Goal: Task Accomplishment & Management: Complete application form

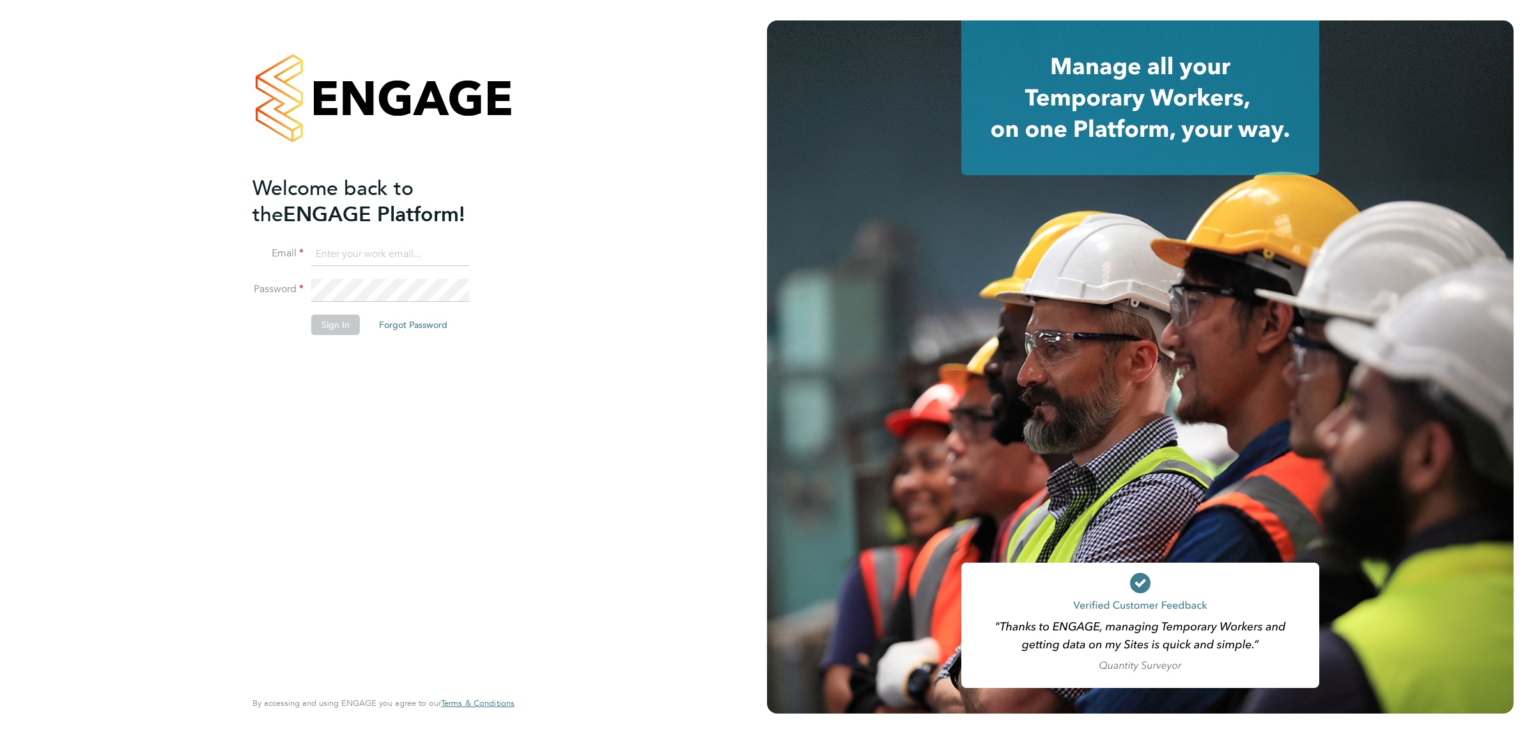
type input "[EMAIL_ADDRESS][DOMAIN_NAME]"
click at [339, 321] on button "Sign In" at bounding box center [335, 324] width 49 height 20
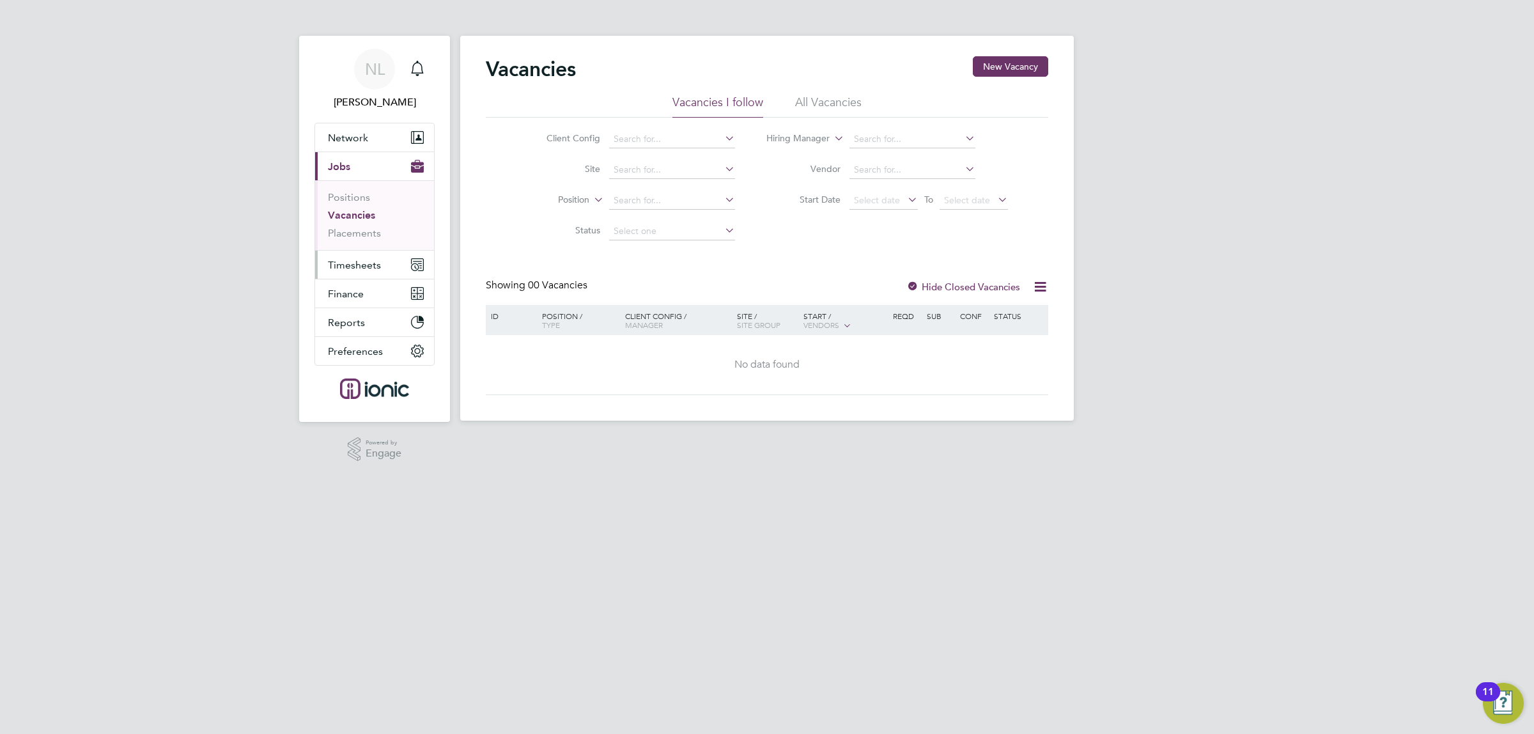
click at [366, 261] on span "Timesheets" at bounding box center [354, 265] width 53 height 12
click at [357, 227] on link "Timesheets" at bounding box center [354, 226] width 53 height 12
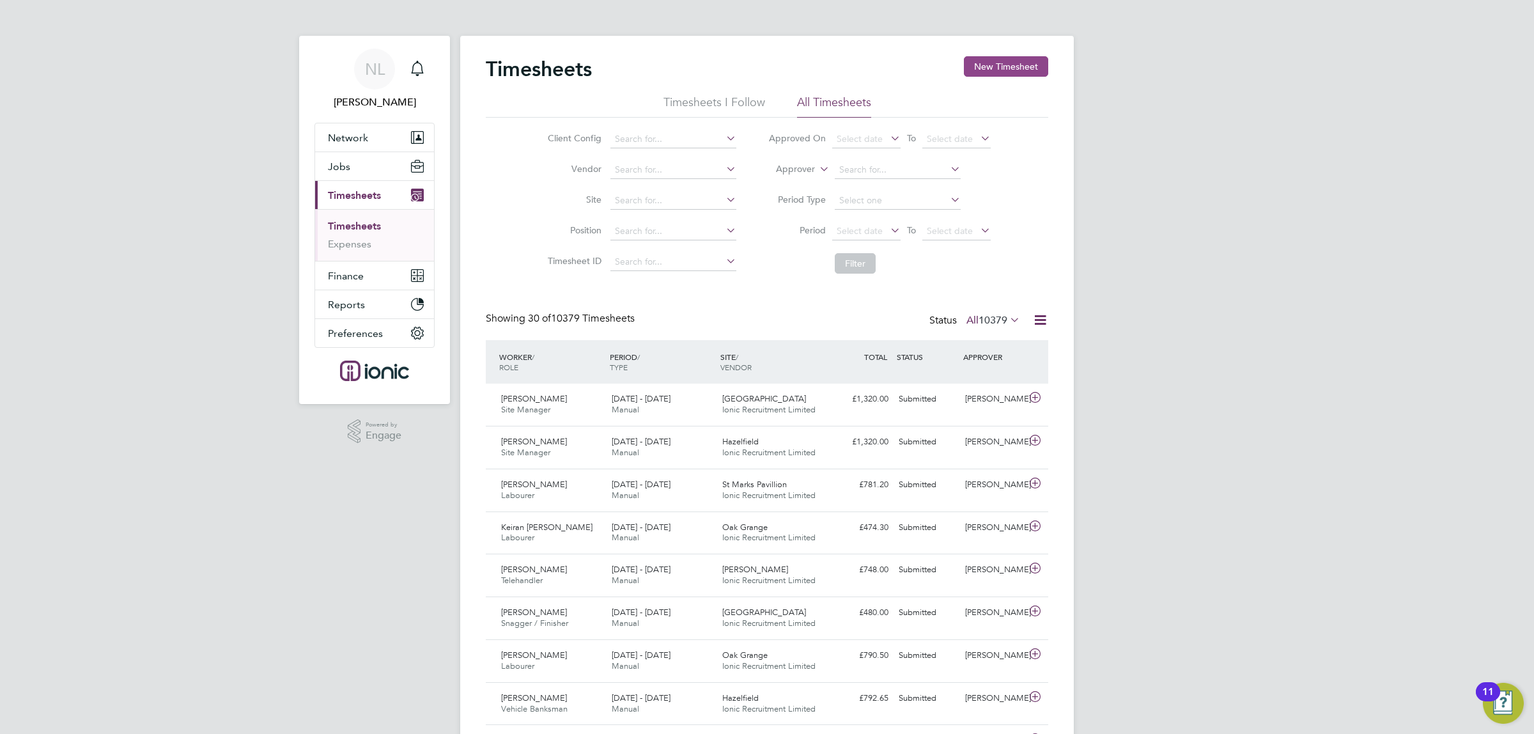
click at [995, 67] on button "New Timesheet" at bounding box center [1006, 66] width 84 height 20
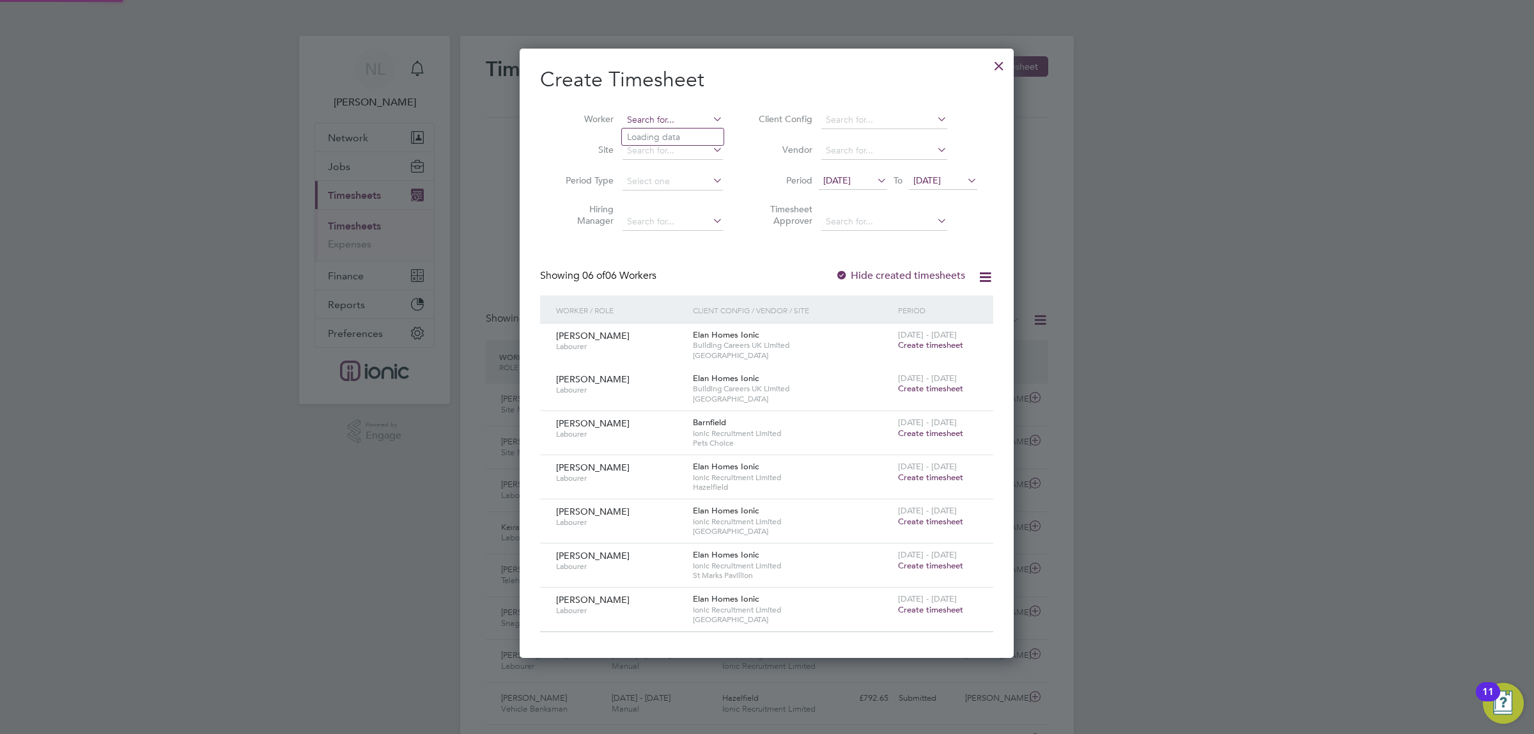
click at [679, 125] on input at bounding box center [673, 120] width 100 height 18
click at [683, 141] on li "[PERSON_NAME]" at bounding box center [673, 136] width 102 height 17
type input "[PERSON_NAME]"
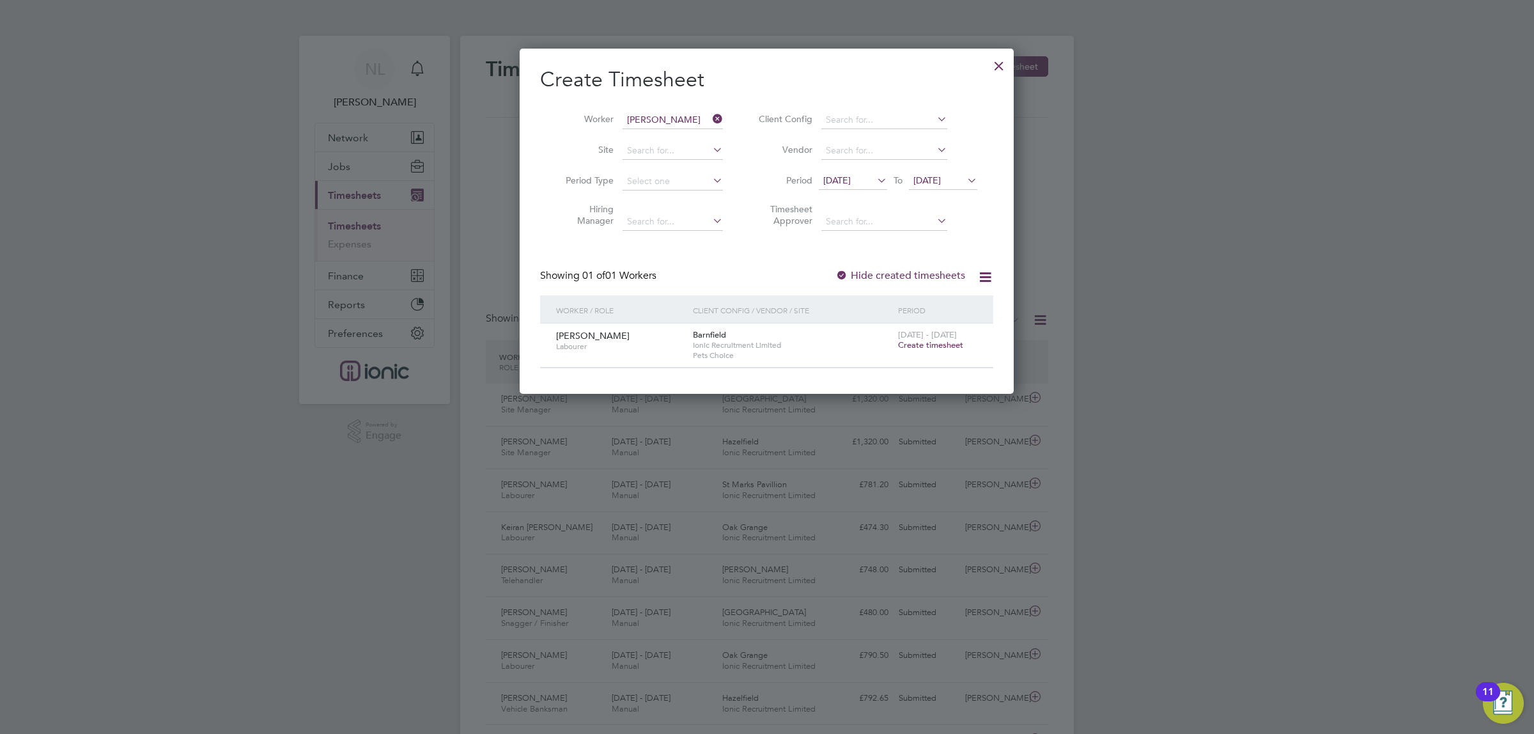
click at [947, 348] on span "Create timesheet" at bounding box center [930, 344] width 65 height 11
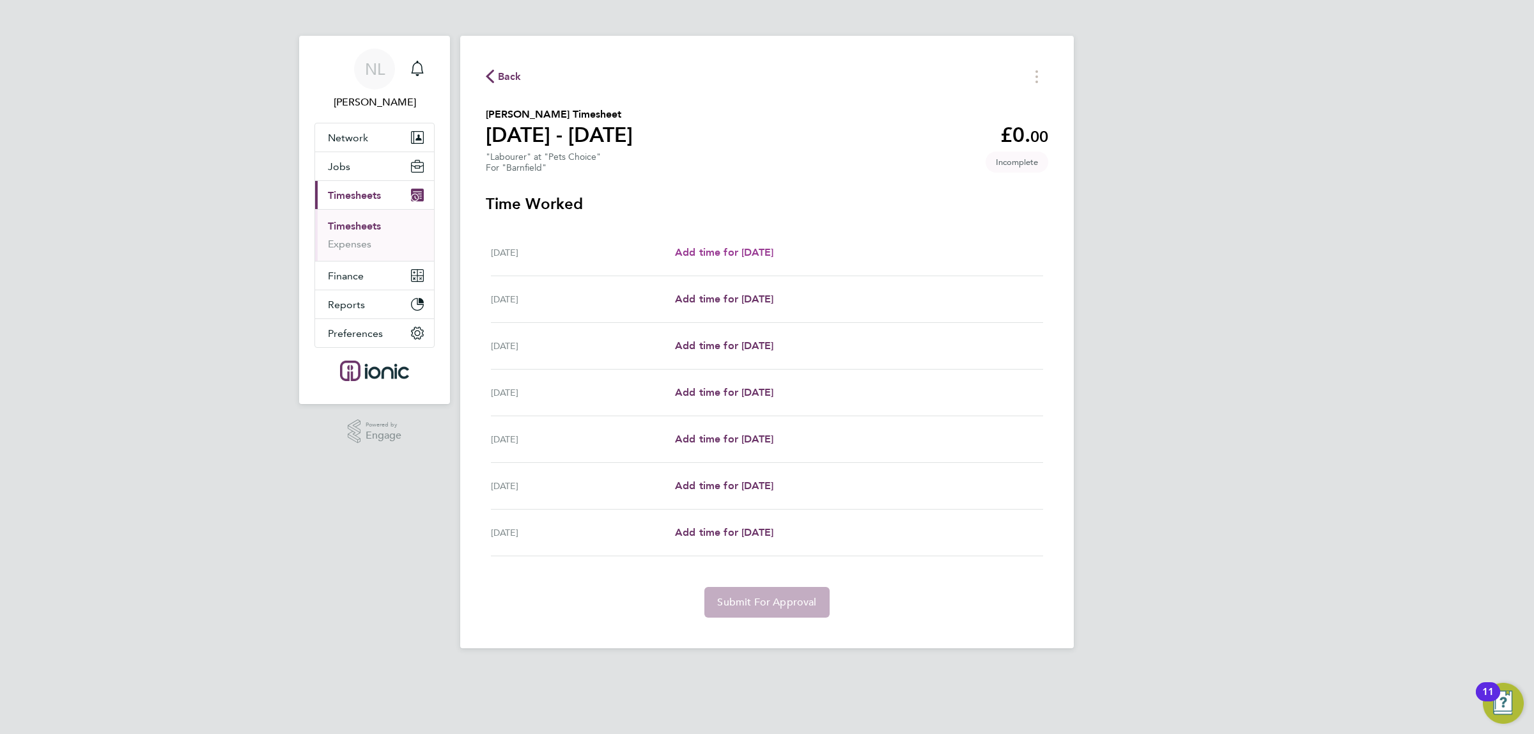
click at [750, 250] on span "Add time for [DATE]" at bounding box center [724, 252] width 98 height 12
select select "30"
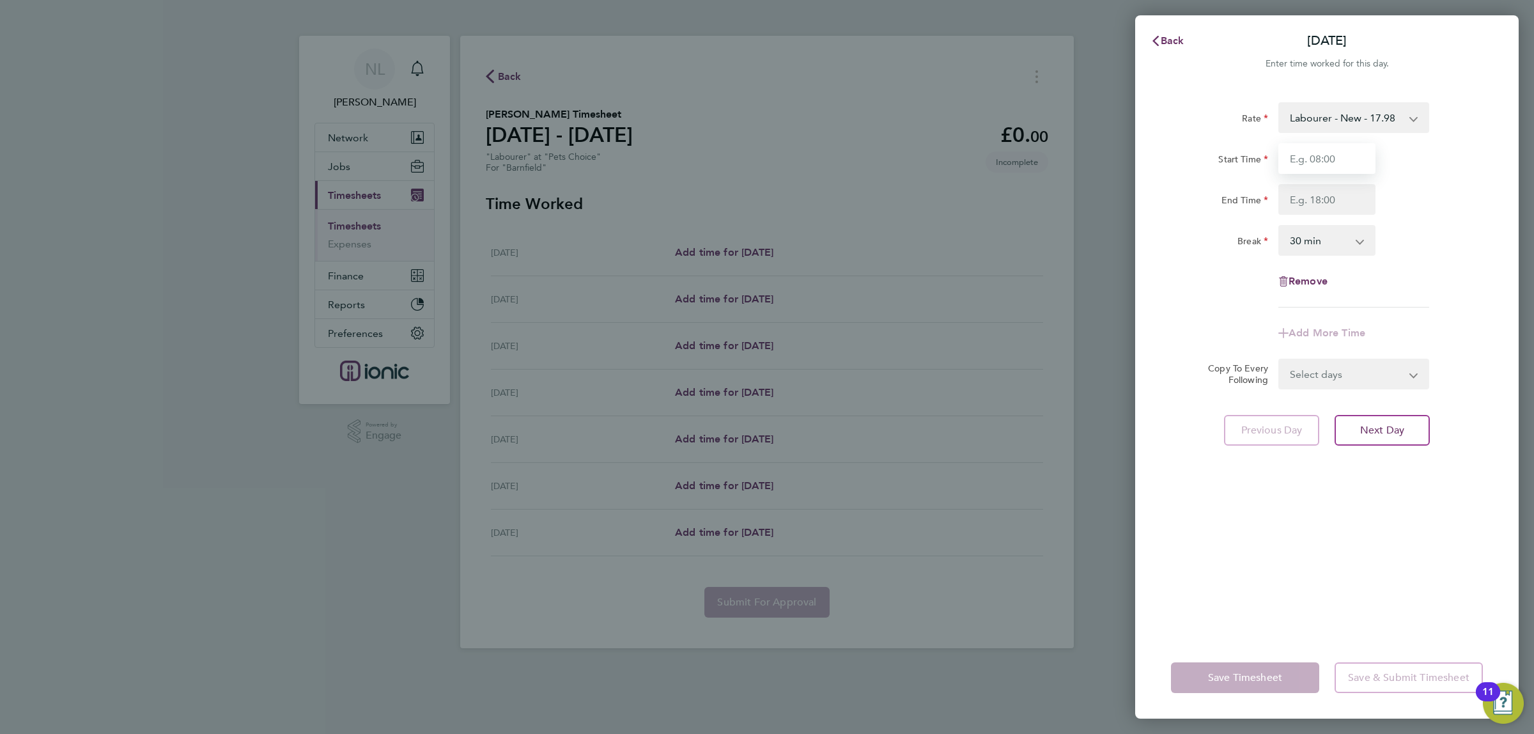
click at [1293, 157] on input "Start Time" at bounding box center [1326, 158] width 97 height 31
type input "07:30"
click at [1340, 197] on input "End Time" at bounding box center [1326, 199] width 97 height 31
type input "16:30"
drag, startPoint x: 1454, startPoint y: 304, endPoint x: 1474, endPoint y: 293, distance: 22.9
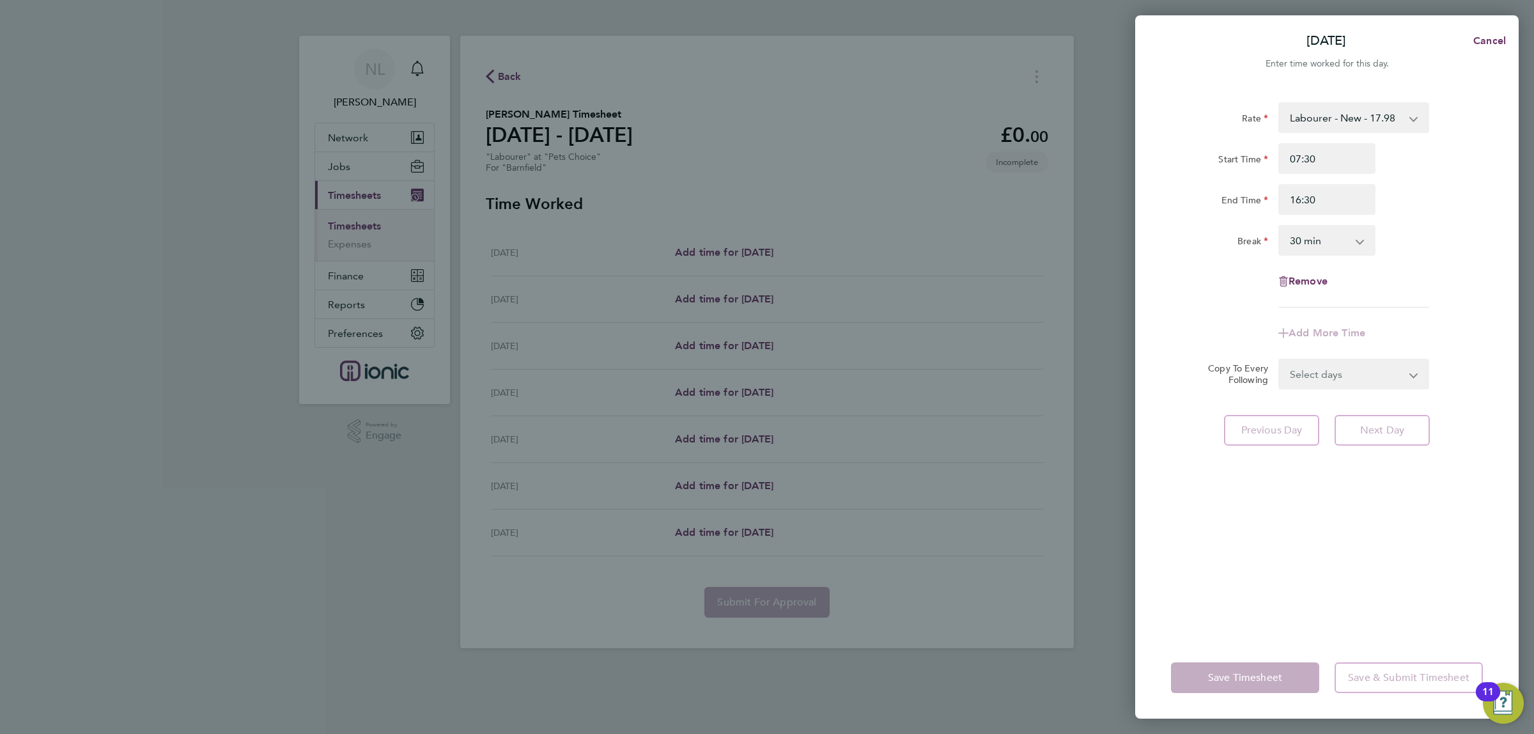
click at [1469, 300] on div "Rate Labourer - New - 17.98 1 - 16.71 Start Time 07:30 End Time 16:30 Break 0 m…" at bounding box center [1327, 204] width 312 height 205
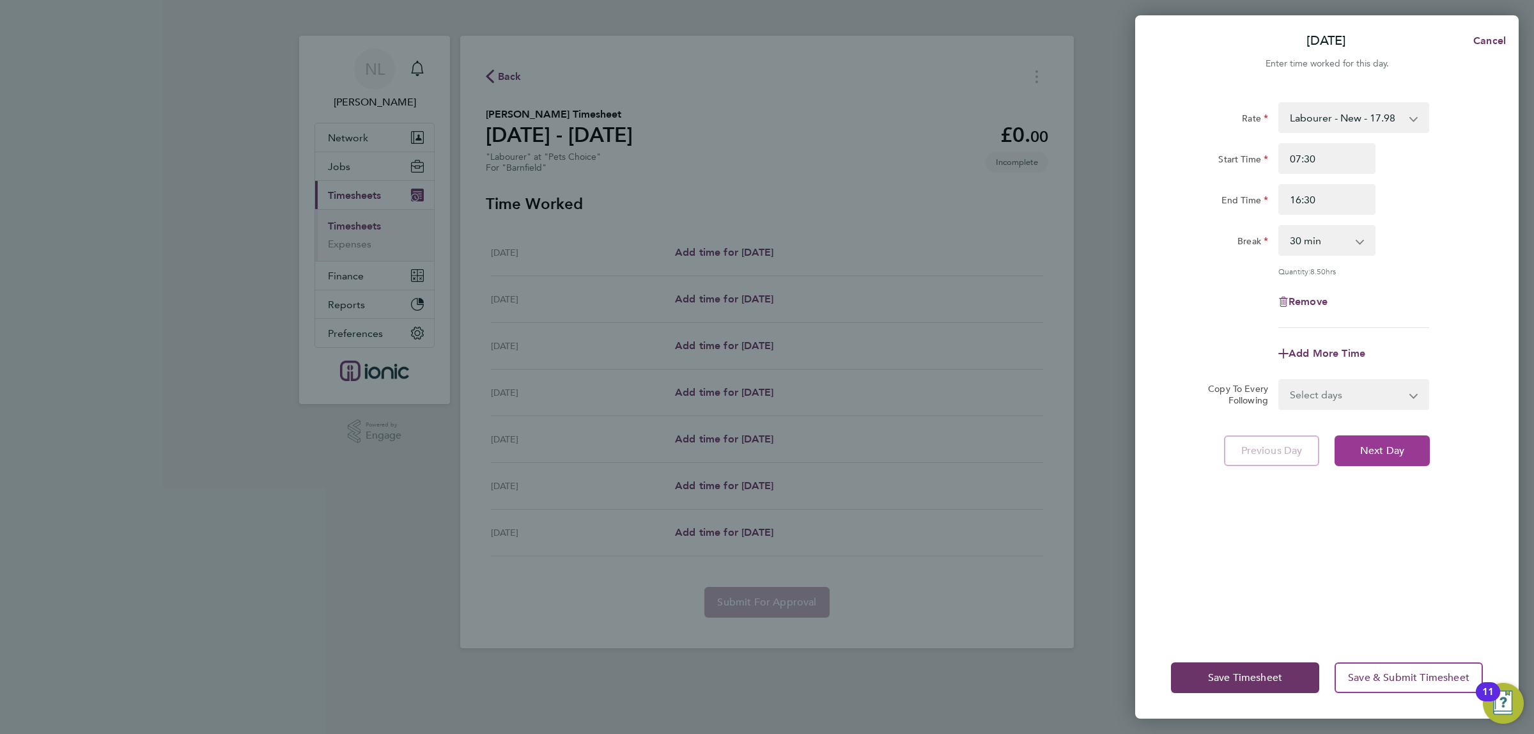
click at [1394, 454] on span "Next Day" at bounding box center [1382, 450] width 44 height 13
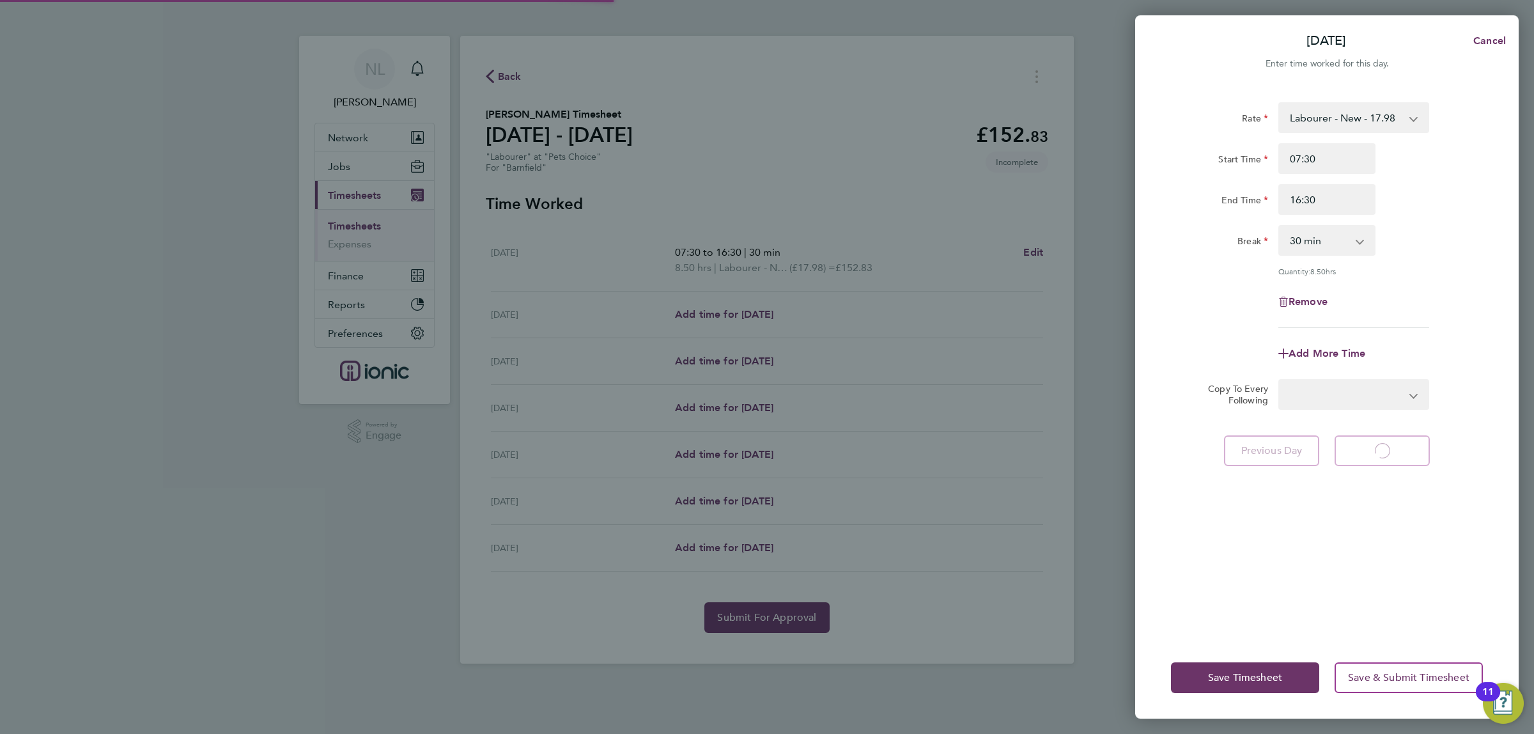
select select "30"
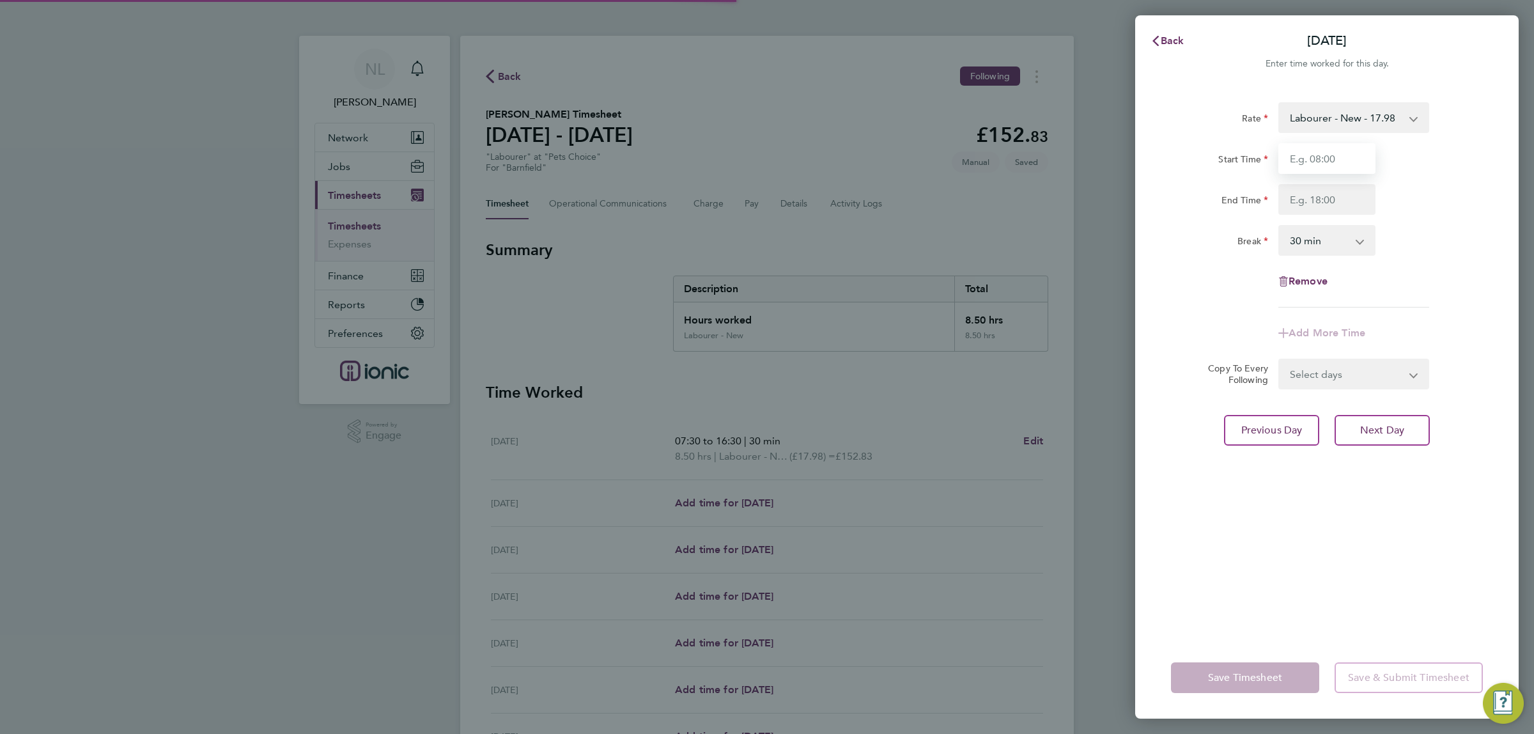
click at [1306, 155] on input "Start Time" at bounding box center [1326, 158] width 97 height 31
type input "07:30"
click at [1340, 200] on input "End Time" at bounding box center [1326, 199] width 97 height 31
type input "16:30"
click at [1393, 445] on div "Rate Labourer - New - 17.98 1 - 16.71 Start Time 07:30 End Time 16:30 Break 0 m…" at bounding box center [1326, 362] width 383 height 550
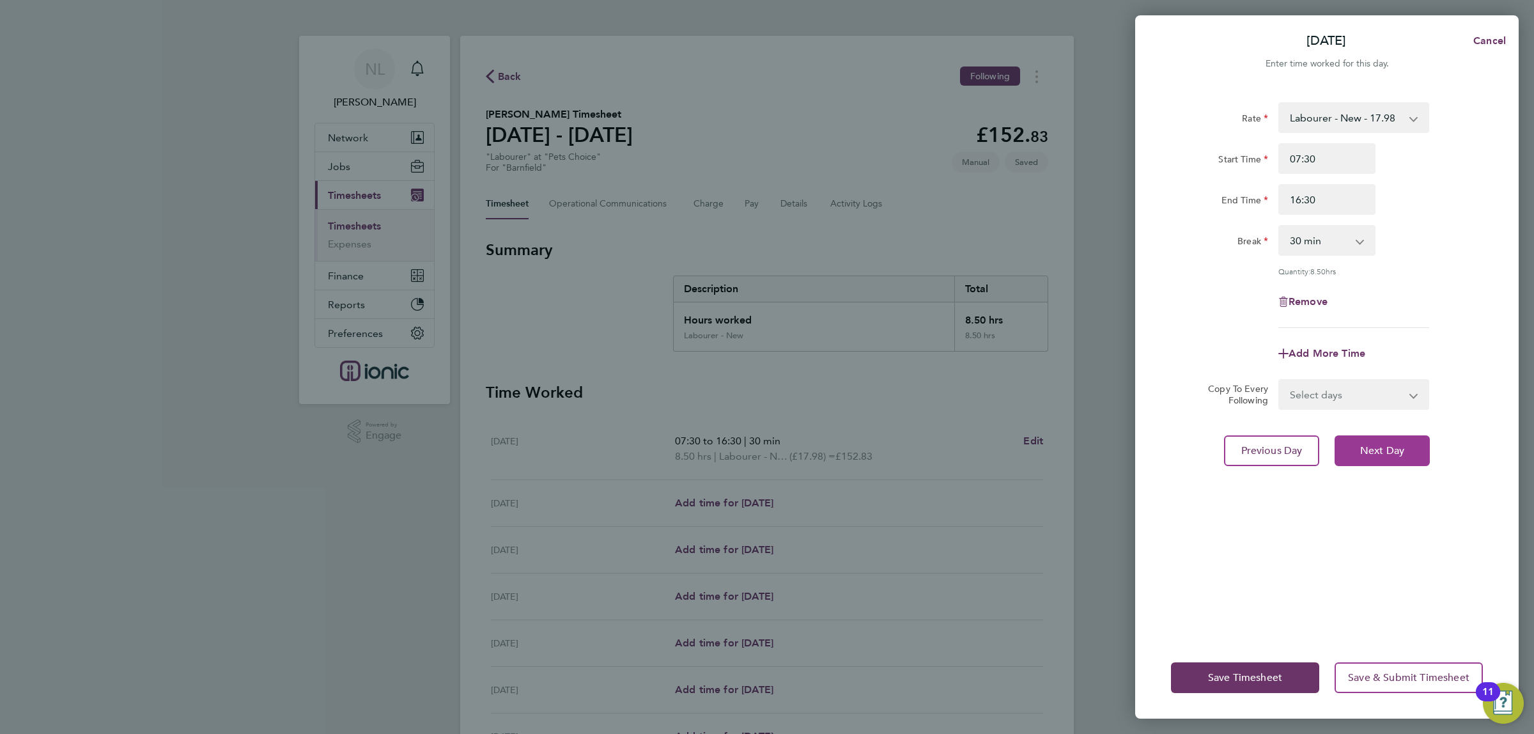
click at [1405, 449] on button "Next Day" at bounding box center [1382, 450] width 95 height 31
select select "30"
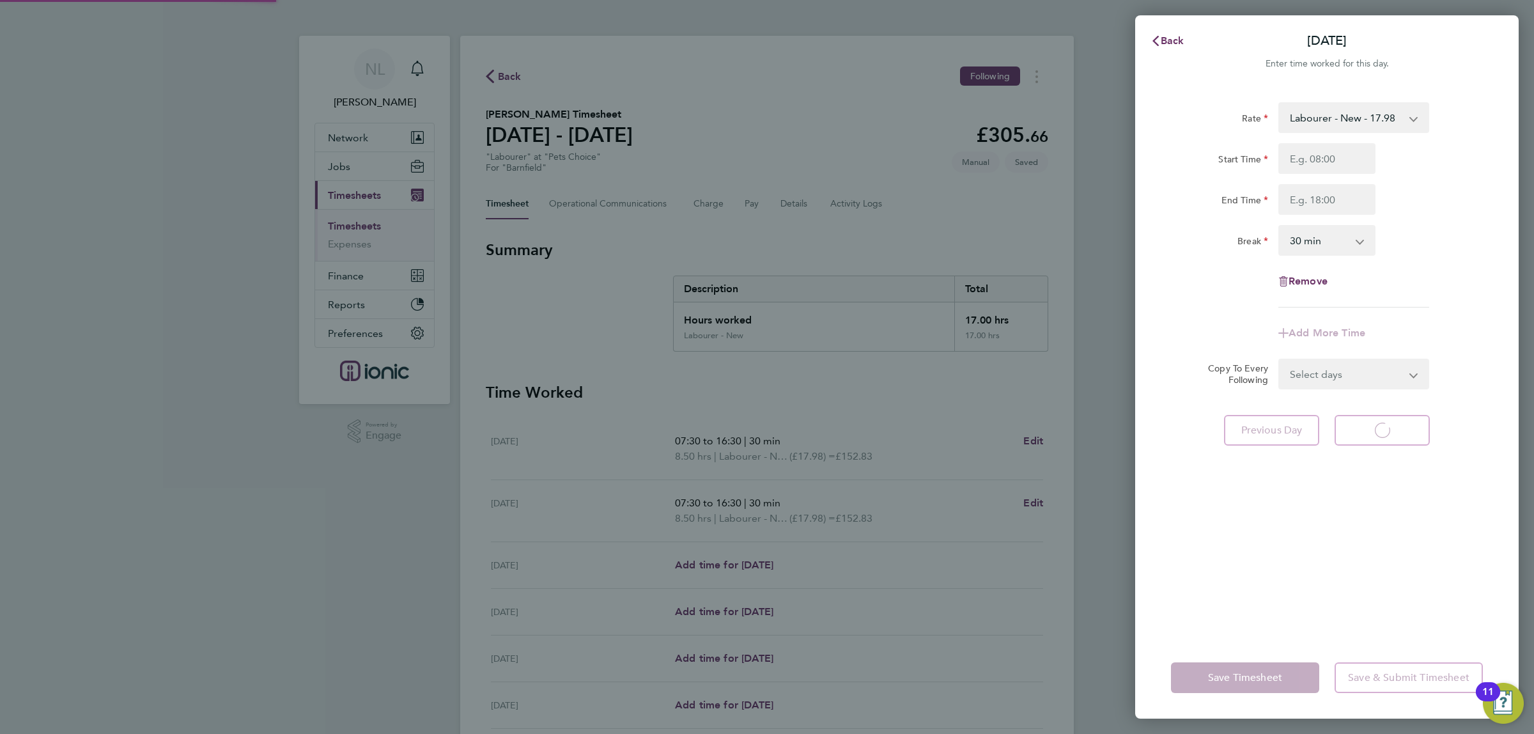
select select "30"
click at [1314, 164] on input "Start Time" at bounding box center [1326, 158] width 97 height 31
type input "07:30"
click at [1324, 196] on input "End Time" at bounding box center [1326, 199] width 97 height 31
type input "16:30"
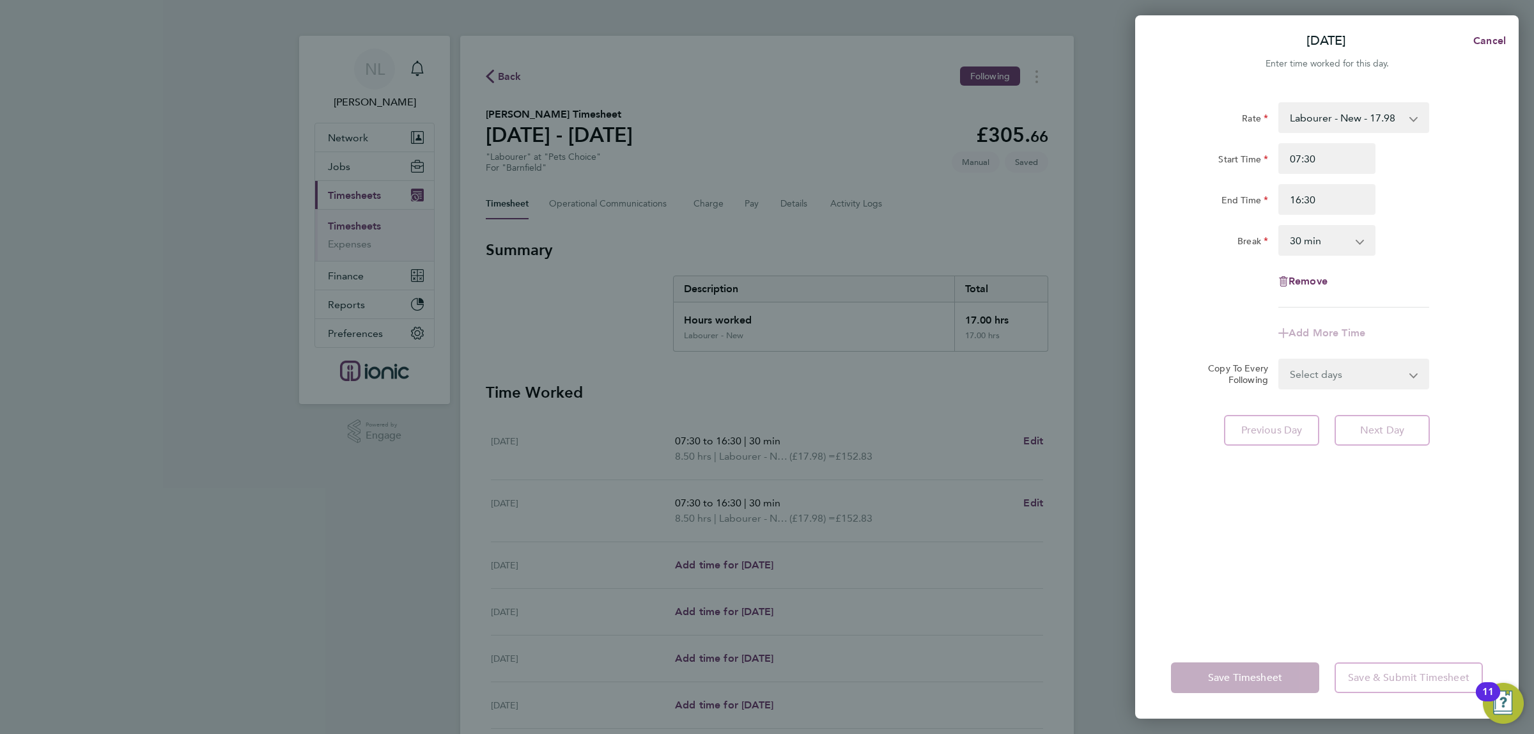
click at [1372, 493] on div "Rate Labourer - New - 17.98 1 - 16.71 Start Time 07:30 End Time 16:30 Break 0 m…" at bounding box center [1326, 362] width 383 height 550
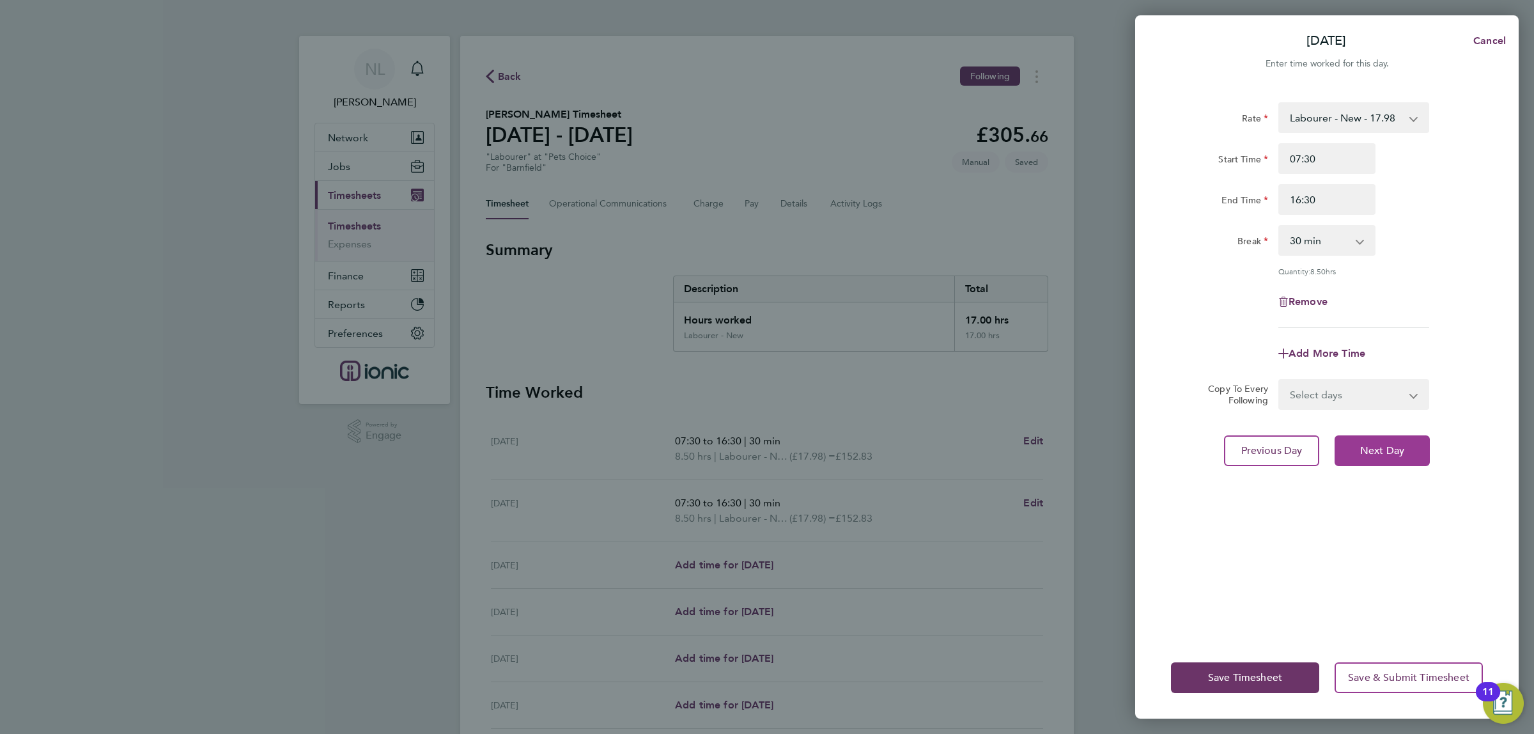
click at [1382, 449] on span "Next Day" at bounding box center [1382, 450] width 44 height 13
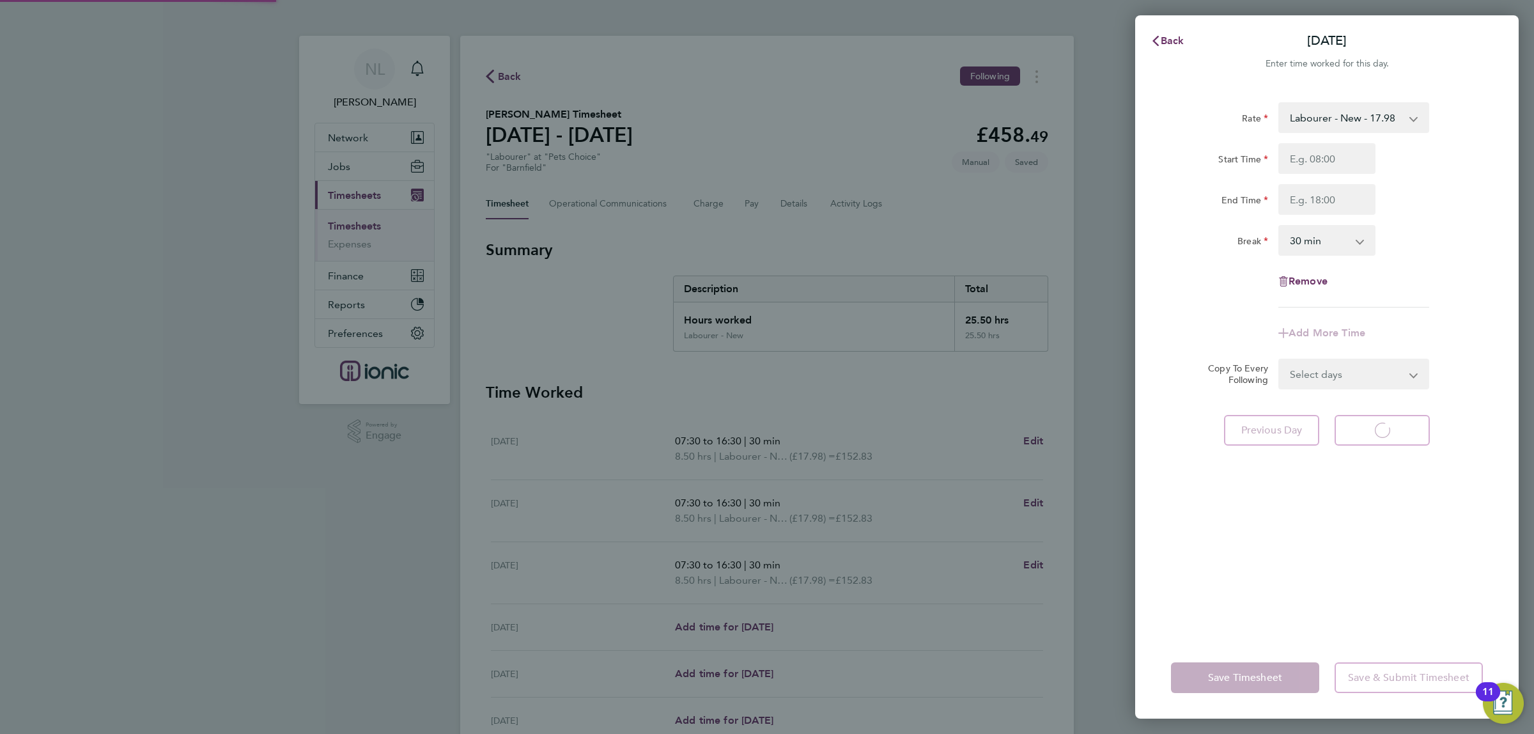
select select "30"
click at [1312, 148] on input "Start Time" at bounding box center [1326, 158] width 97 height 31
type input "07:30"
click at [1329, 197] on input "End Time" at bounding box center [1326, 199] width 97 height 31
type input "16:30"
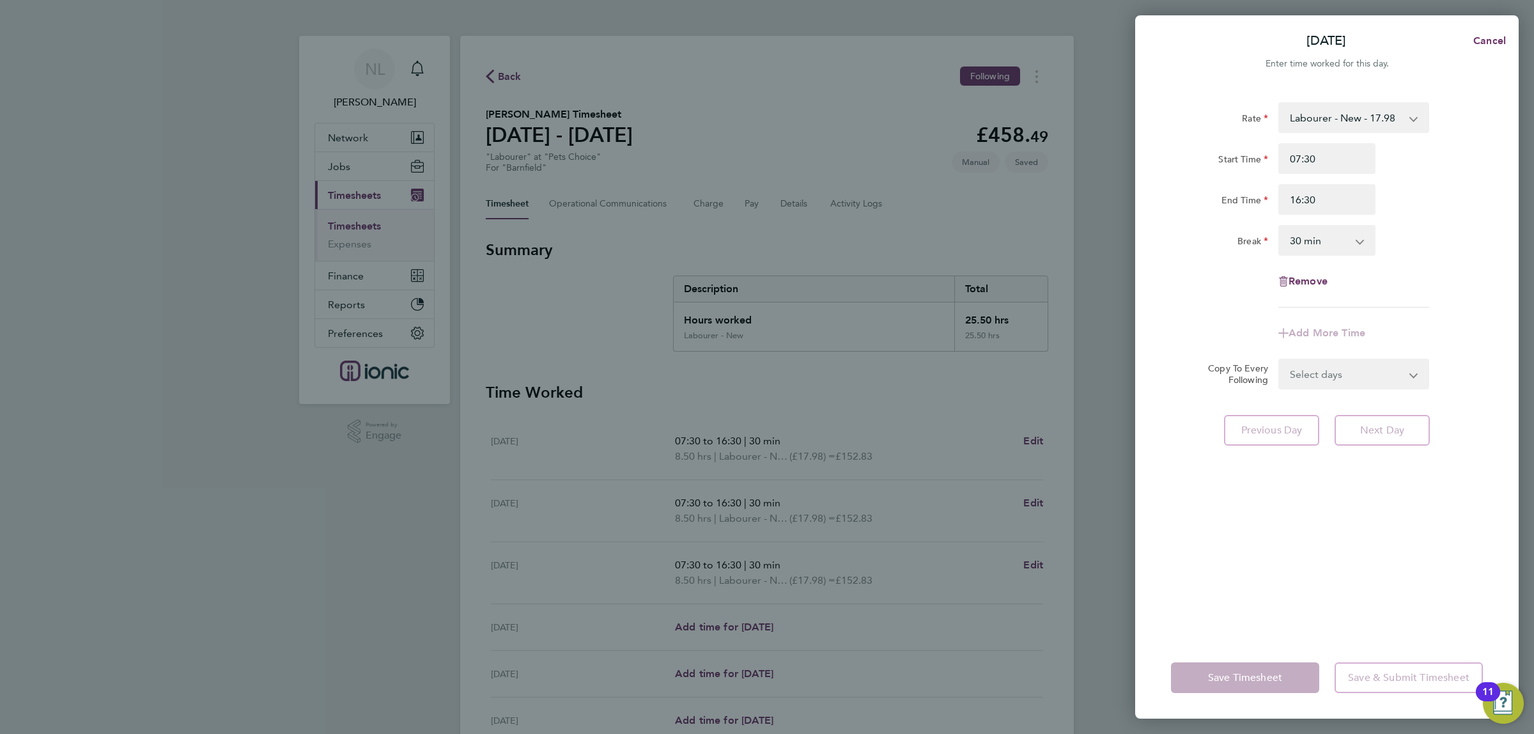
click at [1368, 553] on div "Rate Labourer - New - 17.98 1 - 16.71 Start Time 07:30 End Time 16:30 Break 0 m…" at bounding box center [1326, 362] width 383 height 550
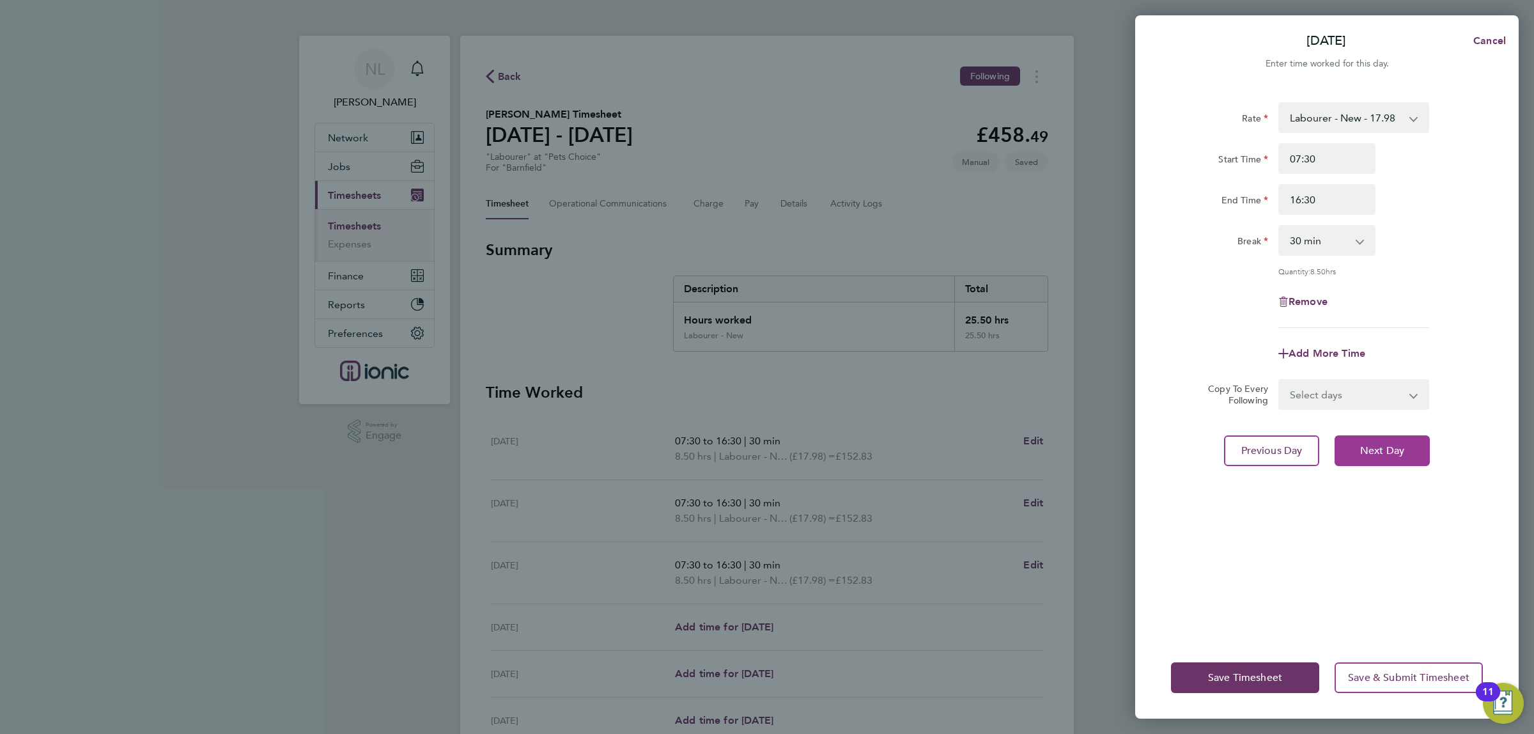
click at [1407, 461] on button "Next Day" at bounding box center [1382, 450] width 95 height 31
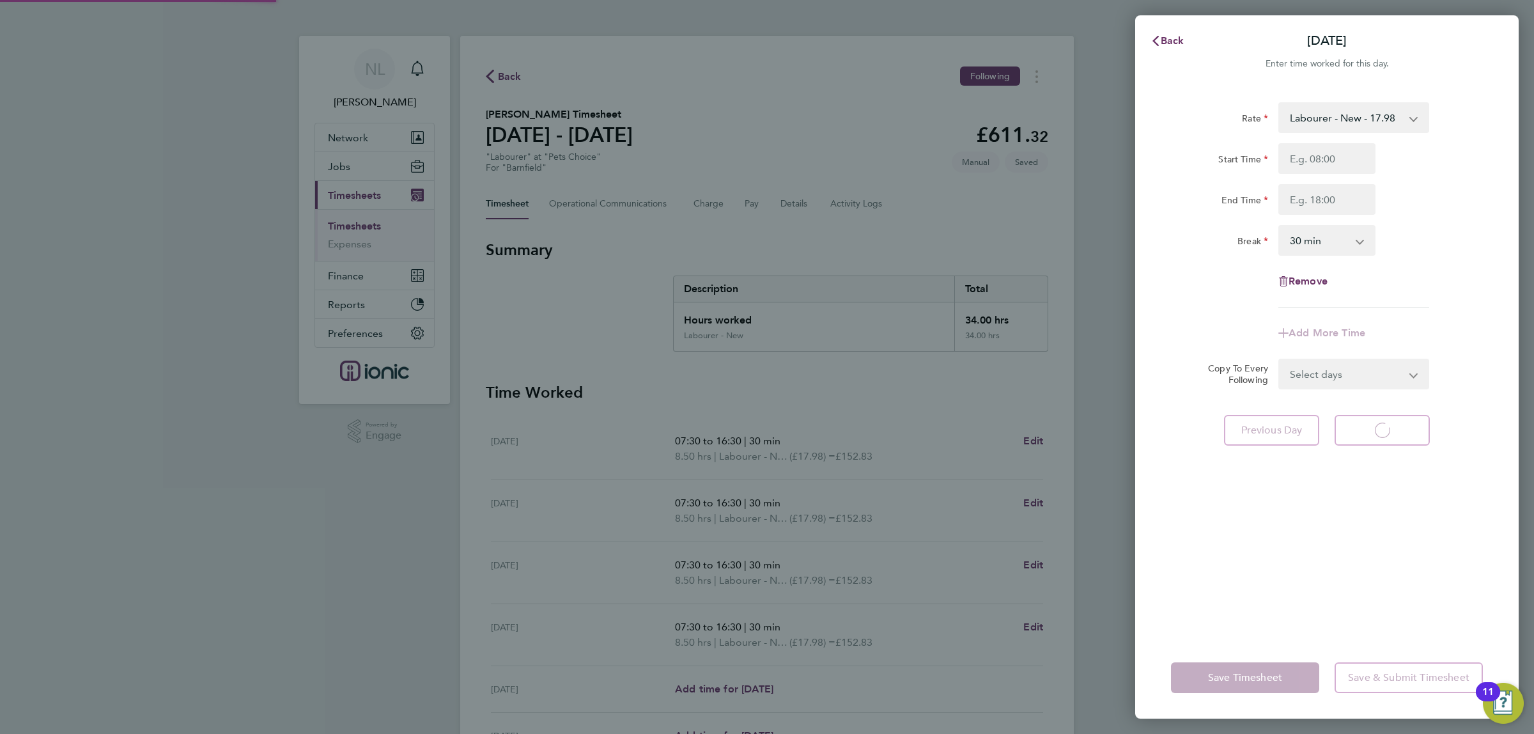
select select "30"
click at [1343, 160] on input "Start Time" at bounding box center [1326, 158] width 97 height 31
type input "07:30"
click at [1320, 201] on input "End Time" at bounding box center [1326, 199] width 97 height 31
type input "15:30"
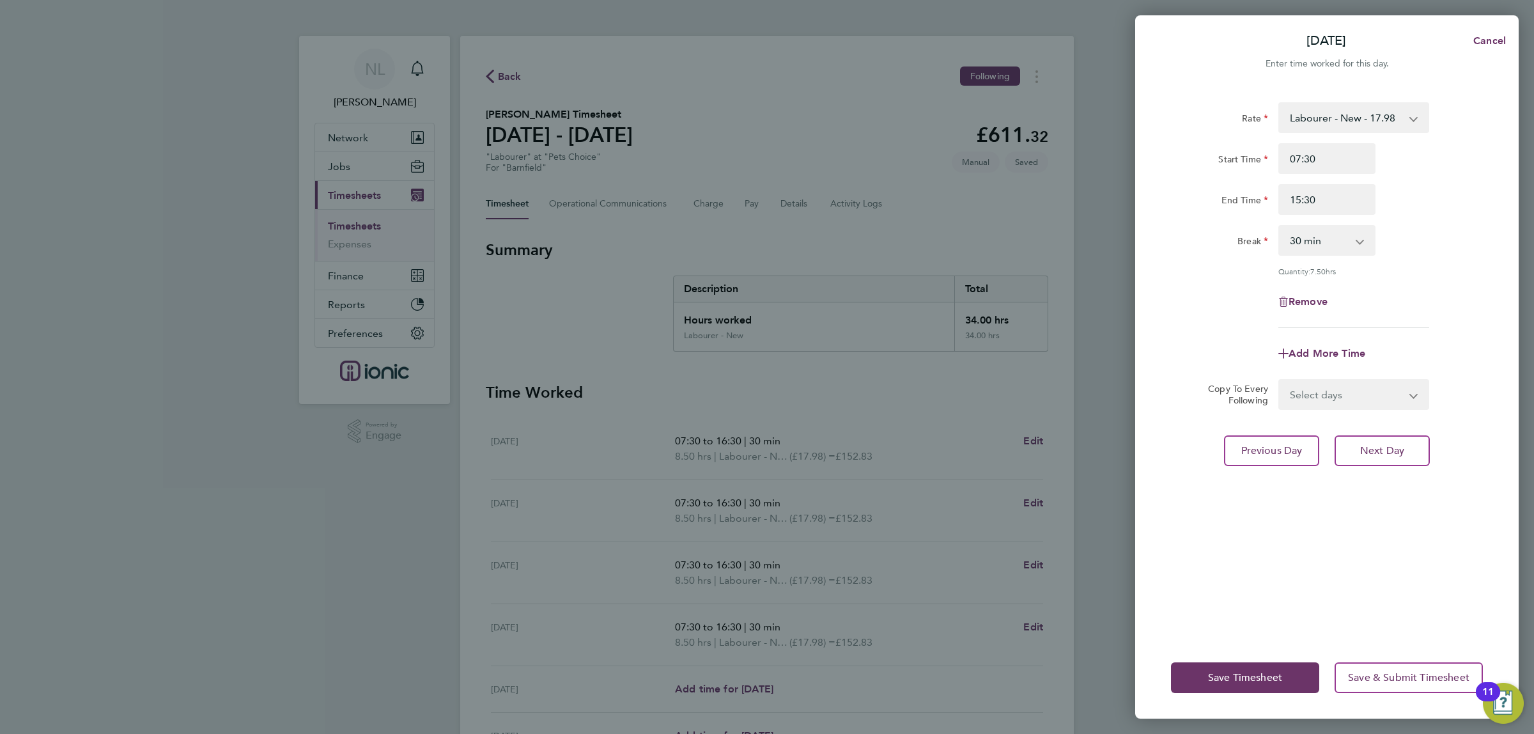
click at [1342, 488] on div "Rate Labourer - New - 17.98 1 - 16.71 Start Time 07:30 End Time 15:30 Break 0 m…" at bounding box center [1326, 362] width 383 height 550
click at [1271, 676] on span "Save Timesheet" at bounding box center [1245, 677] width 74 height 13
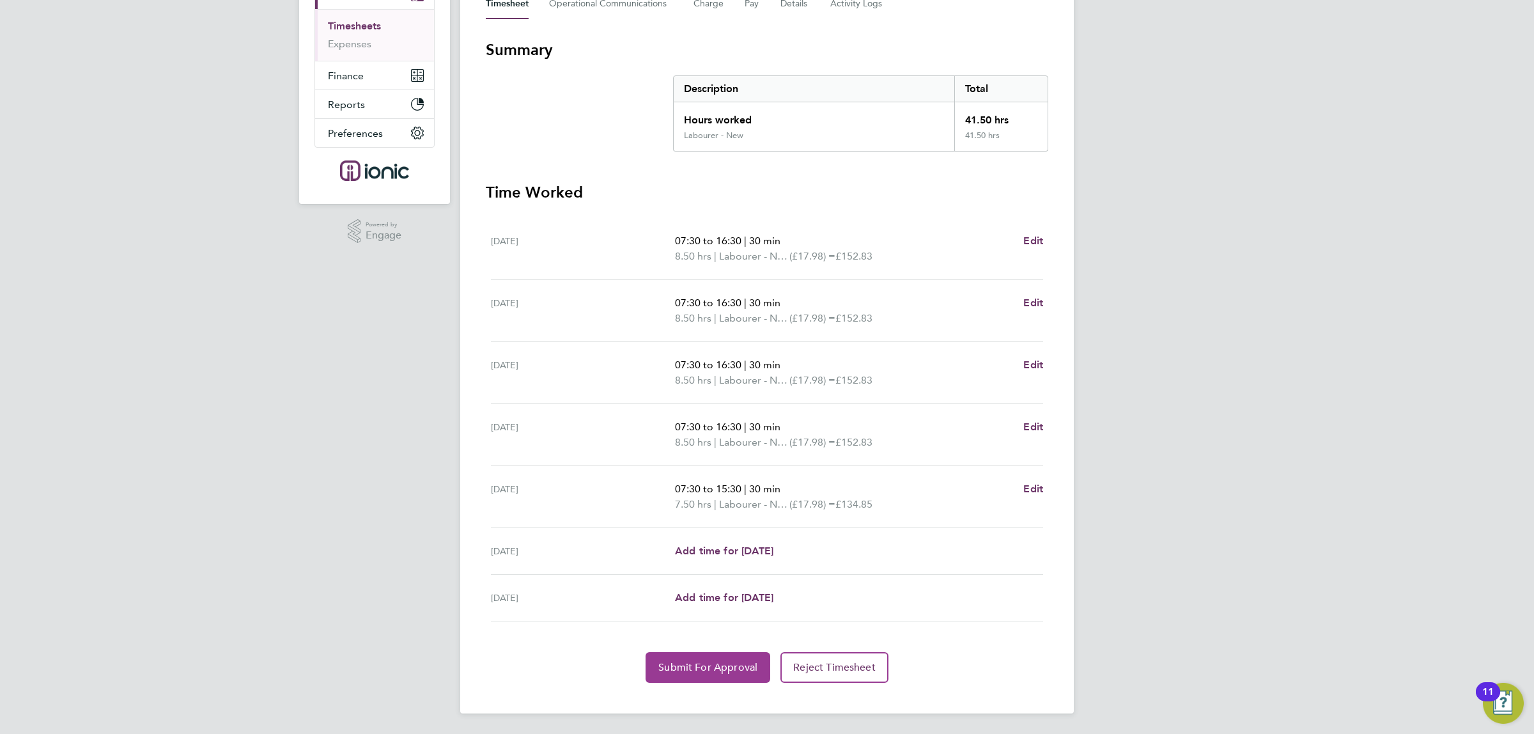
click at [729, 665] on span "Submit For Approval" at bounding box center [707, 667] width 99 height 13
